Goal: Task Accomplishment & Management: Use online tool/utility

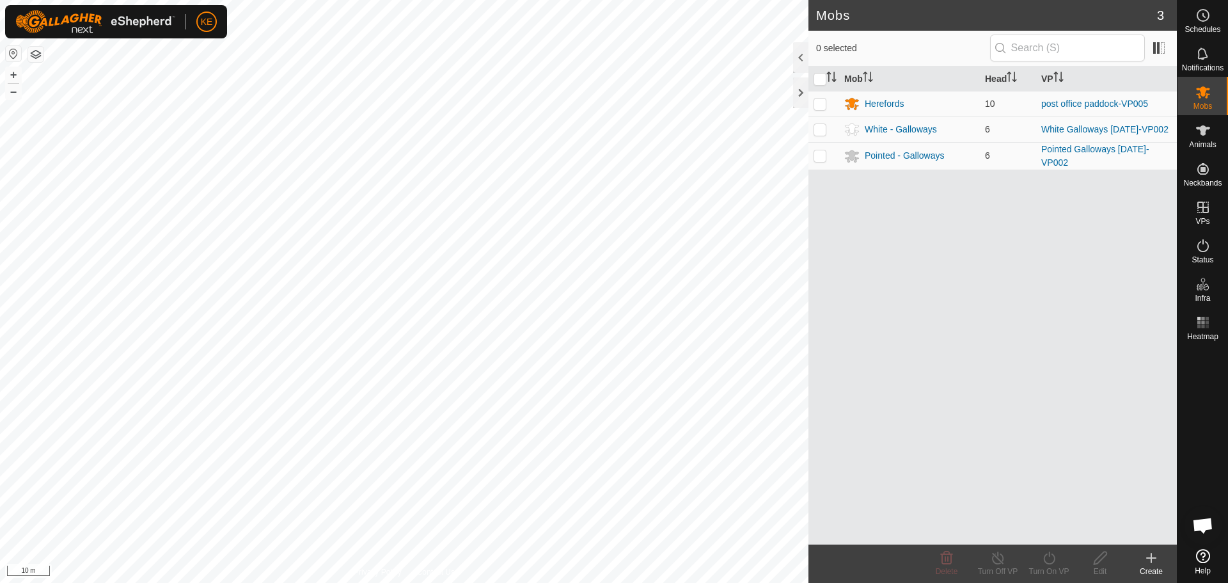
click at [1084, 104] on link "post office paddock-VP005" at bounding box center [1094, 104] width 107 height 10
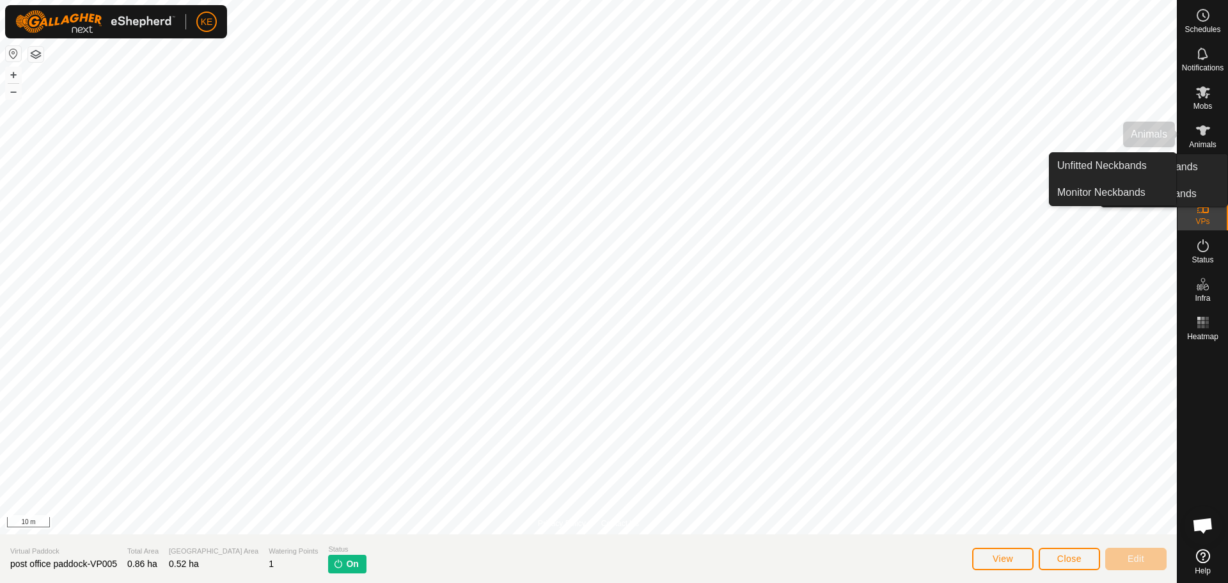
click at [1196, 145] on span "Animals" at bounding box center [1203, 145] width 28 height 8
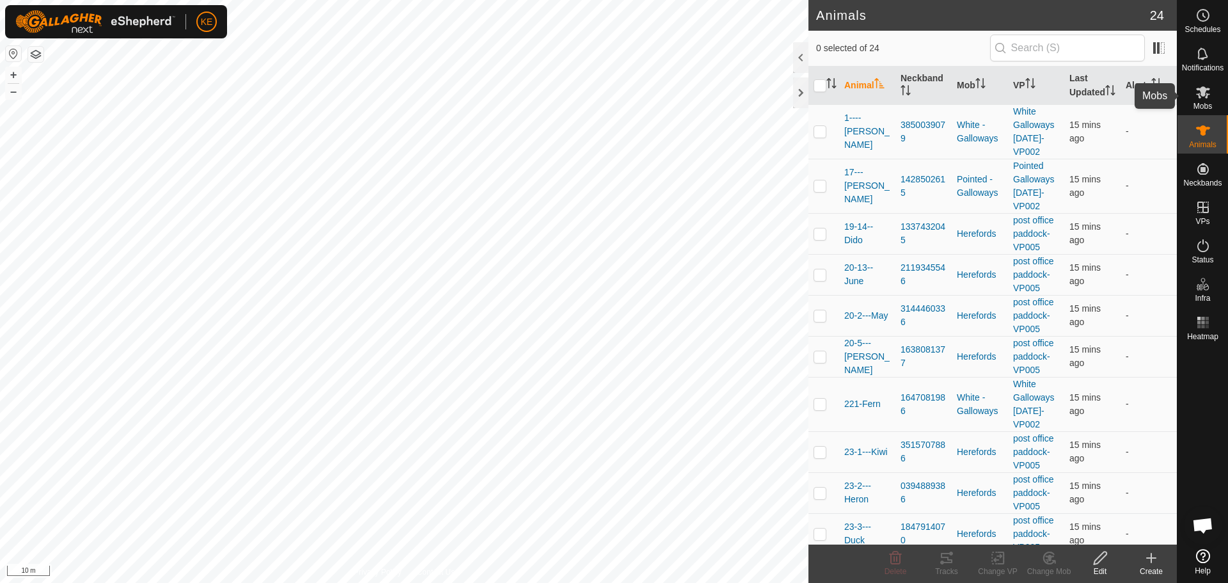
click at [1196, 96] on icon at bounding box center [1203, 91] width 15 height 15
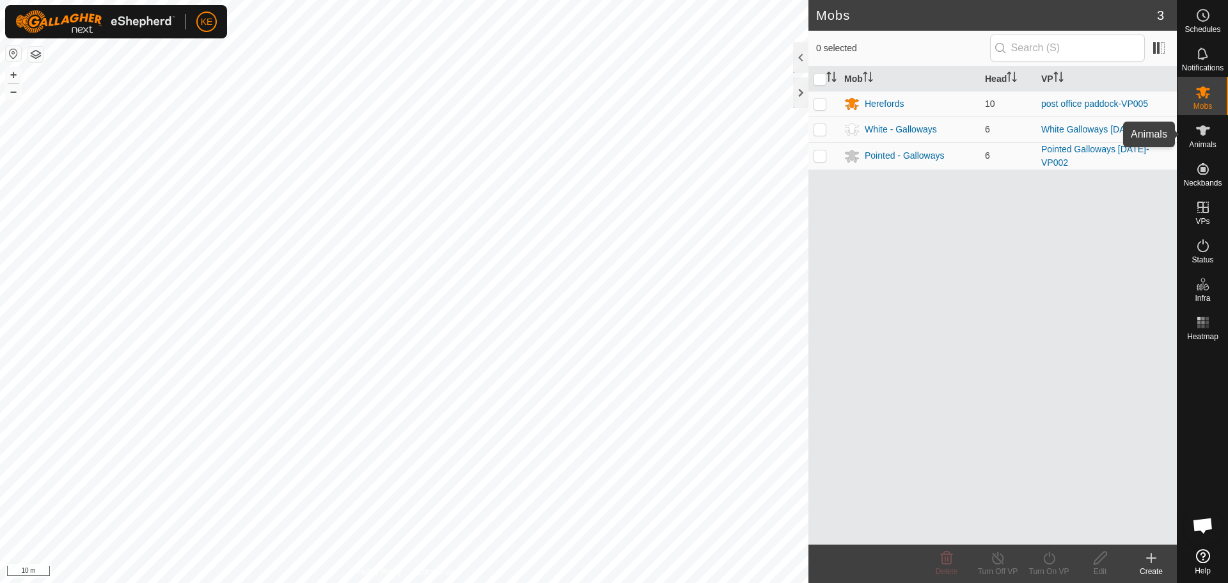
click at [1202, 141] on span "Animals" at bounding box center [1203, 145] width 28 height 8
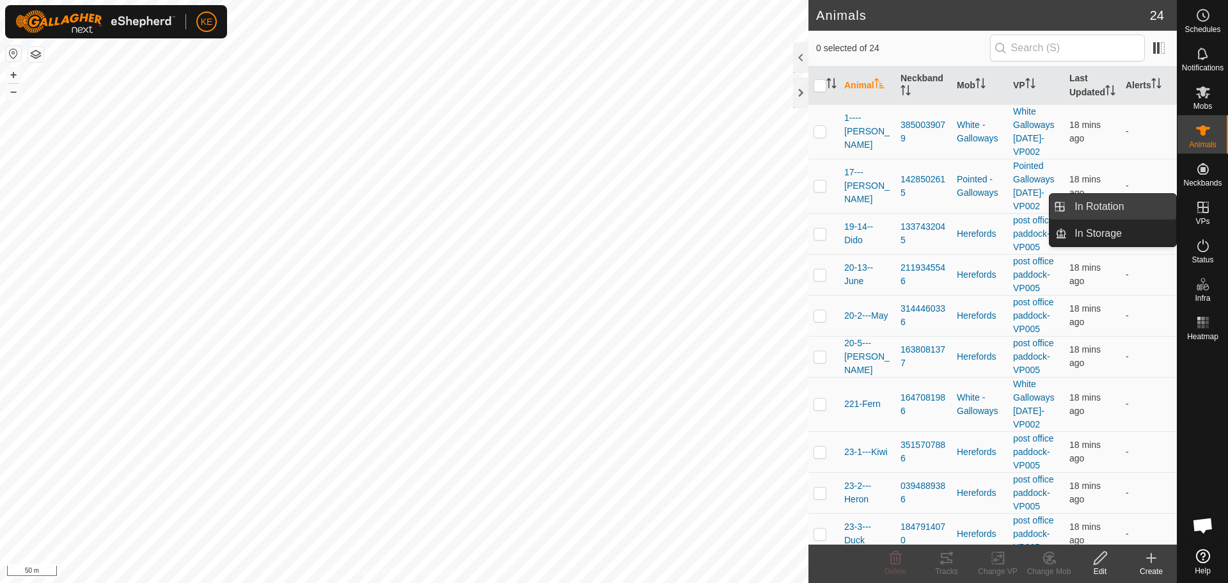
click at [1139, 212] on link "In Rotation" at bounding box center [1121, 207] width 109 height 26
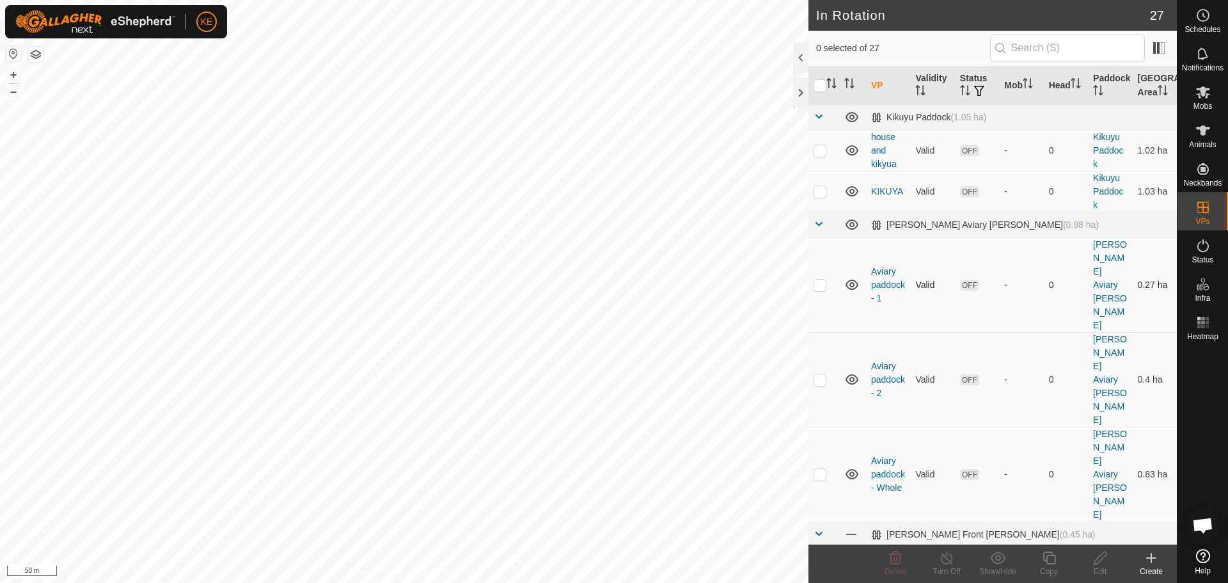
checkbox input "true"
click at [1049, 557] on icon at bounding box center [1049, 557] width 16 height 15
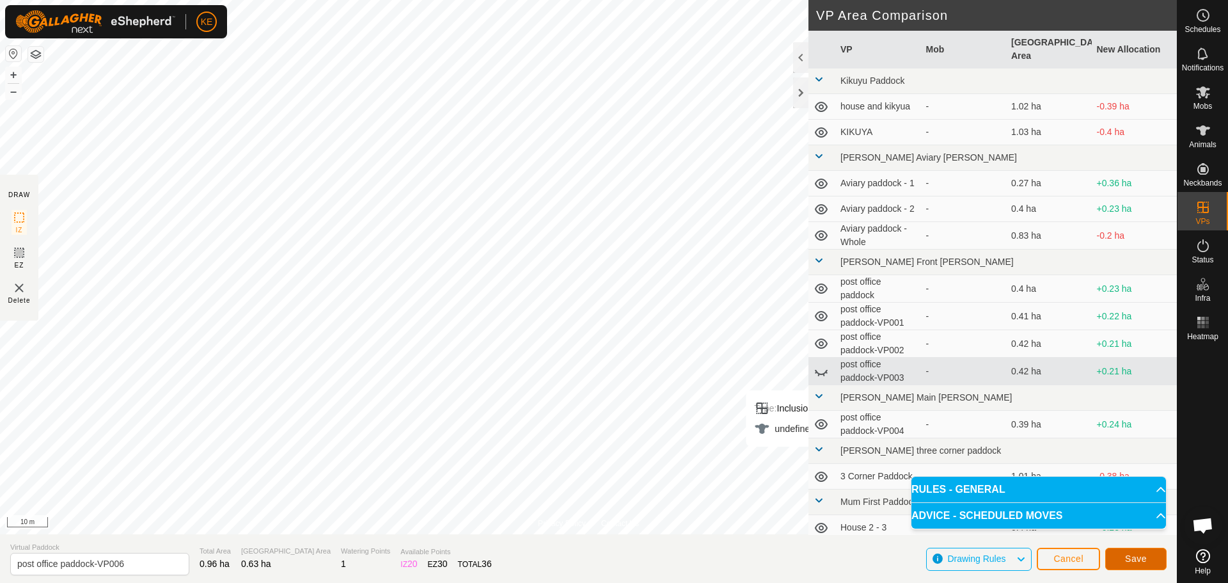
click at [1135, 562] on span "Save" at bounding box center [1136, 558] width 22 height 10
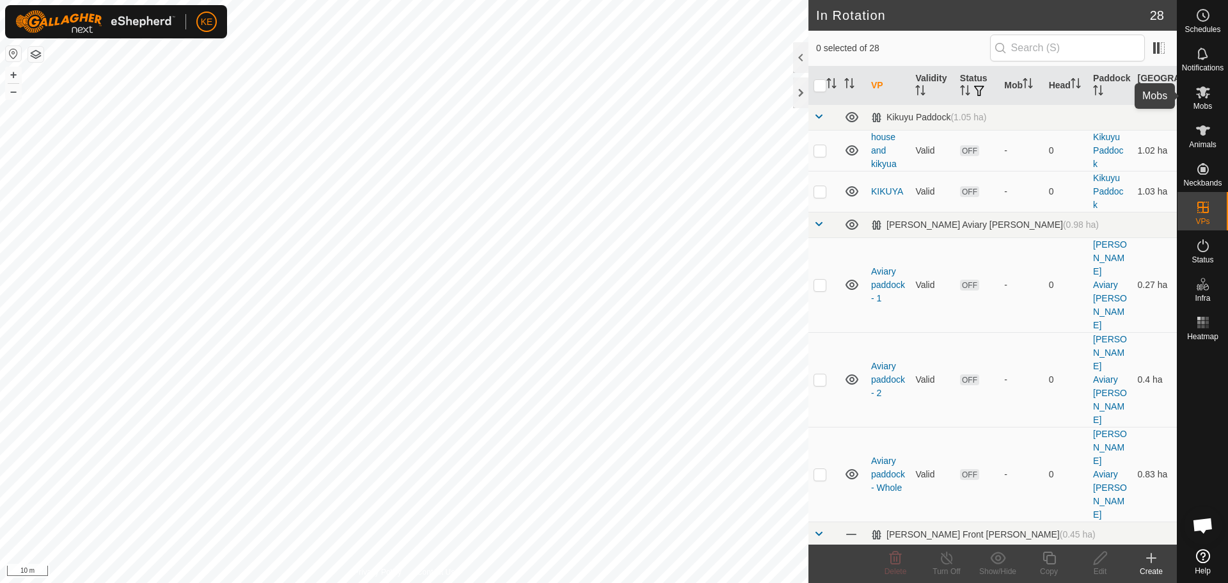
click at [1203, 93] on icon at bounding box center [1203, 92] width 14 height 12
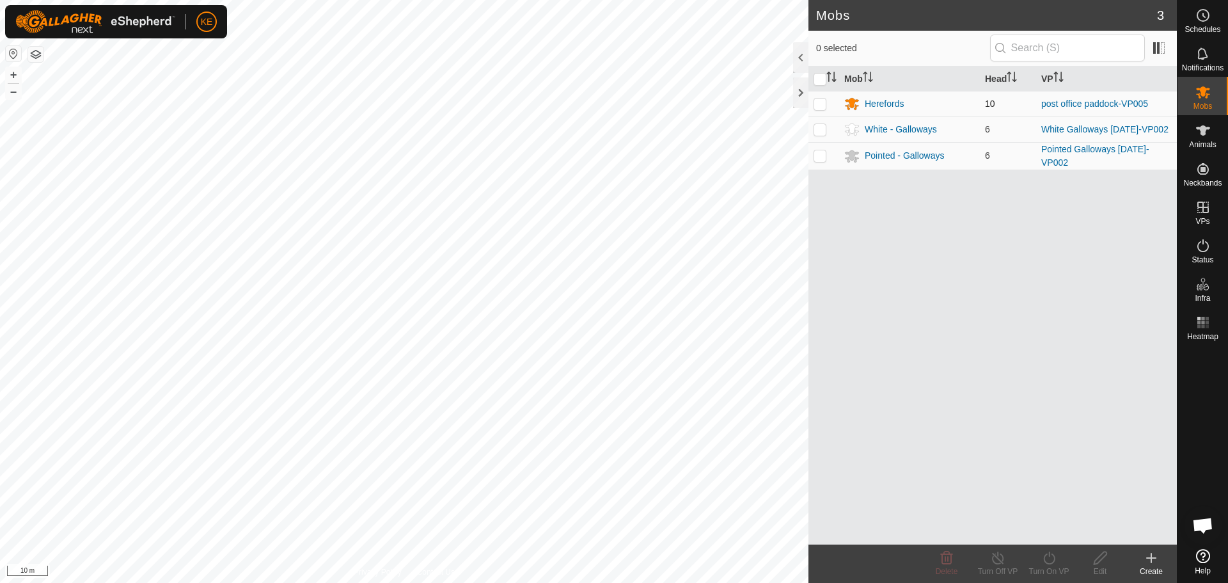
click at [821, 109] on td at bounding box center [824, 104] width 31 height 26
checkbox input "true"
click at [1045, 557] on icon at bounding box center [1049, 557] width 12 height 13
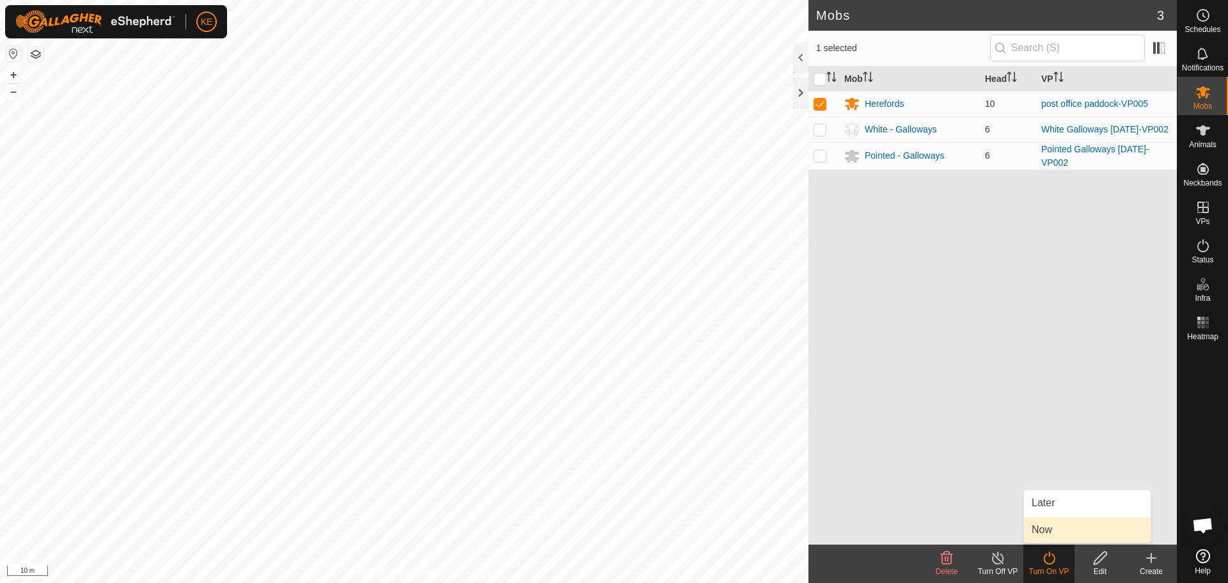
click at [1045, 528] on link "Now" at bounding box center [1087, 530] width 127 height 26
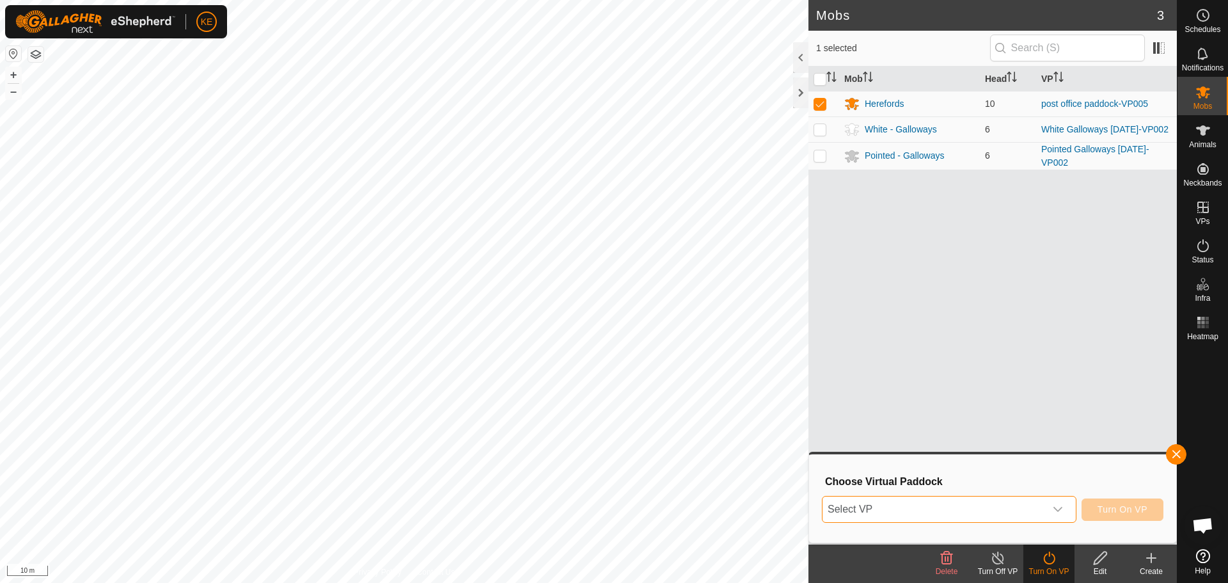
click at [1020, 507] on span "Select VP" at bounding box center [934, 509] width 223 height 26
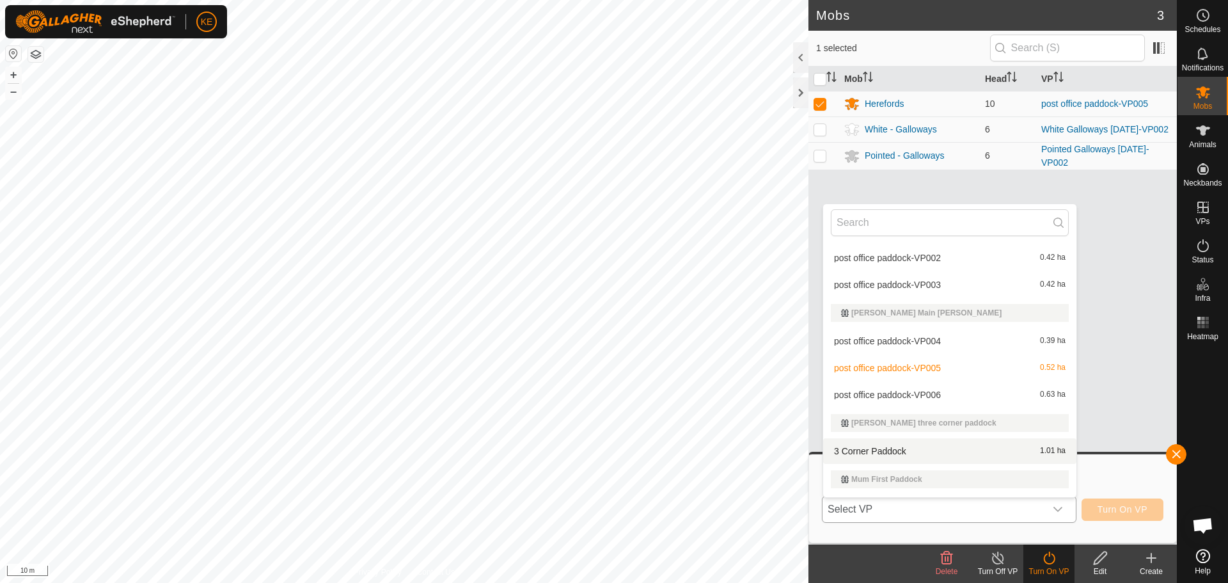
scroll to position [292, 0]
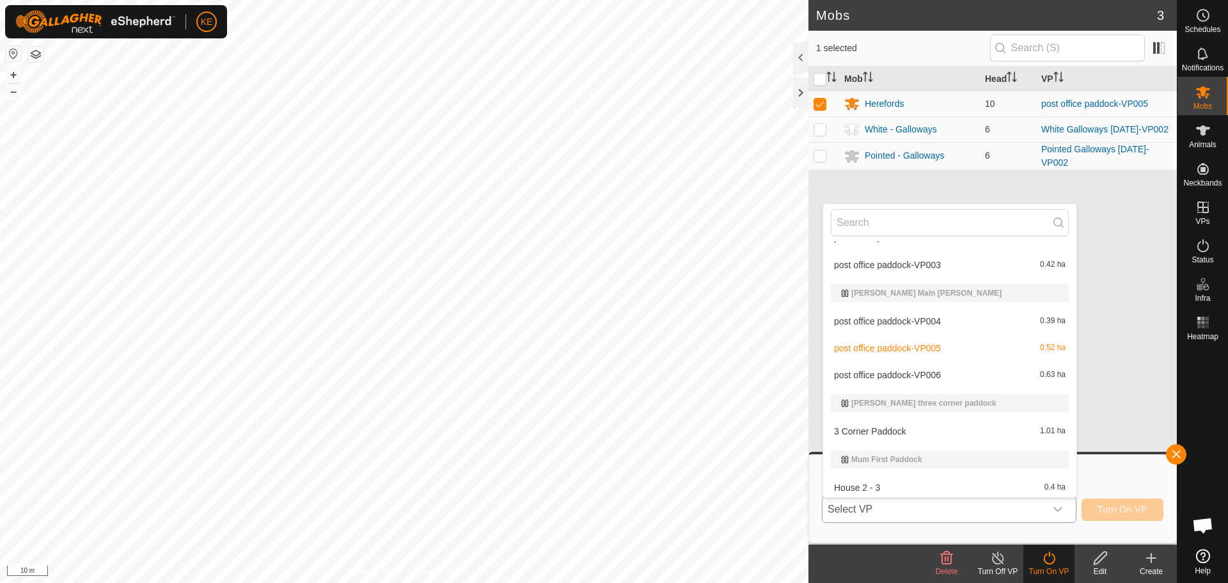
click at [946, 374] on li "post office paddock-VP006 0.63 ha" at bounding box center [949, 375] width 253 height 26
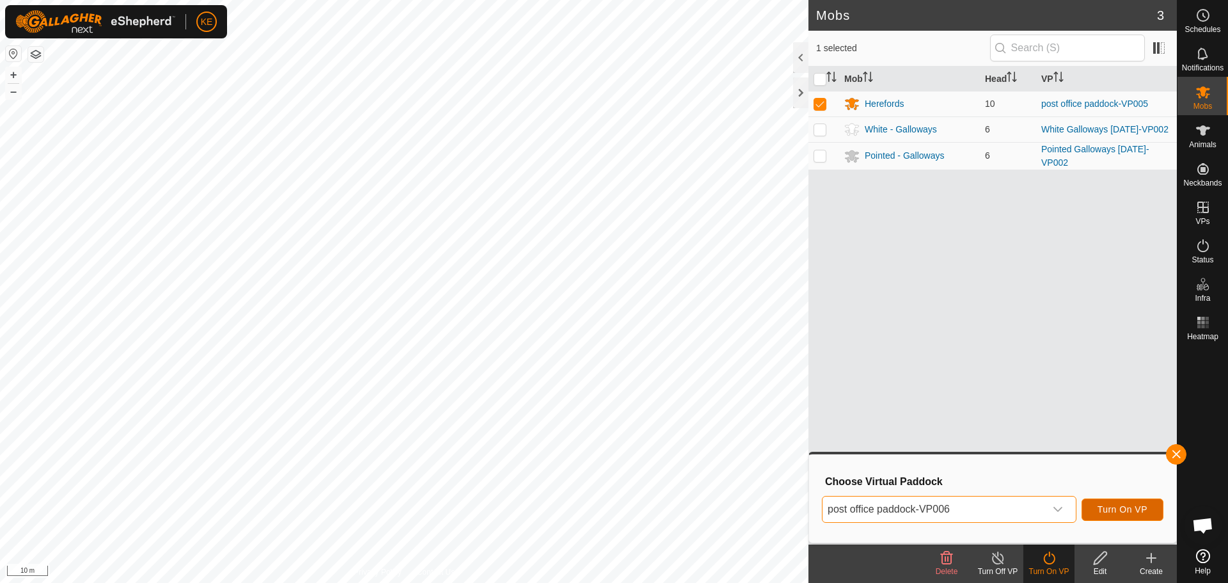
click at [1116, 509] on span "Turn On VP" at bounding box center [1123, 509] width 50 height 10
